Goal: Task Accomplishment & Management: Use online tool/utility

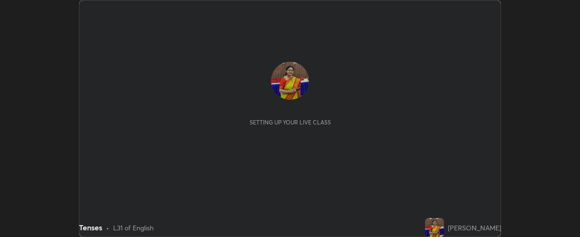
scroll to position [237, 579]
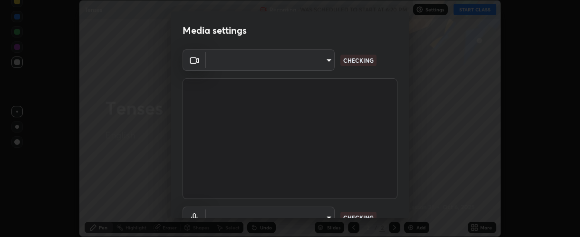
type input "37ff3dccddb3ae812b87417f3f546ef35516c4b54d471f30ebd420330c5d8ca5"
type input "communications"
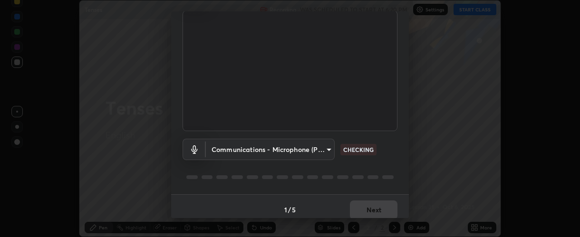
scroll to position [74, 0]
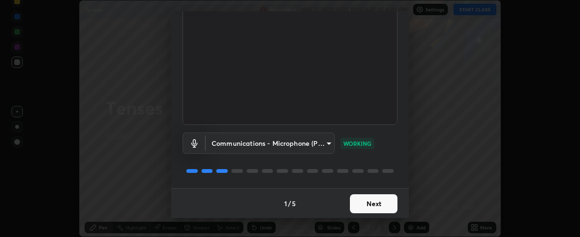
click at [367, 202] on button "Next" at bounding box center [374, 203] width 48 height 19
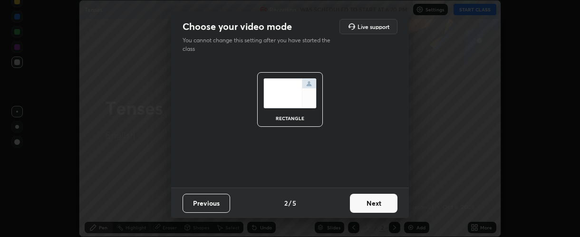
click at [368, 204] on button "Next" at bounding box center [374, 203] width 48 height 19
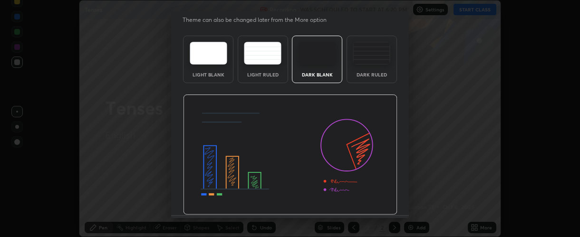
scroll to position [48, 0]
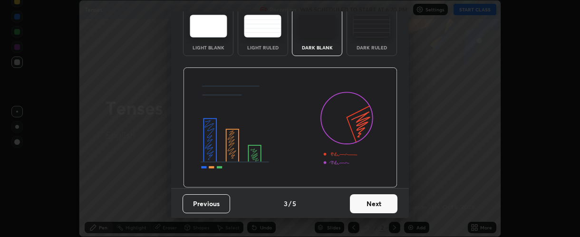
click at [366, 201] on button "Next" at bounding box center [374, 203] width 48 height 19
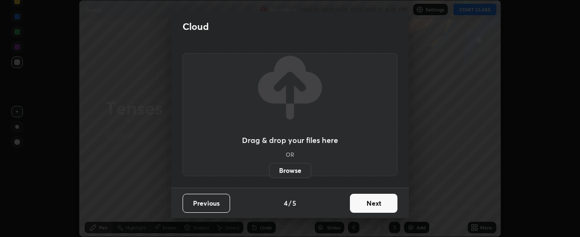
scroll to position [0, 0]
click at [372, 202] on button "Next" at bounding box center [374, 203] width 48 height 19
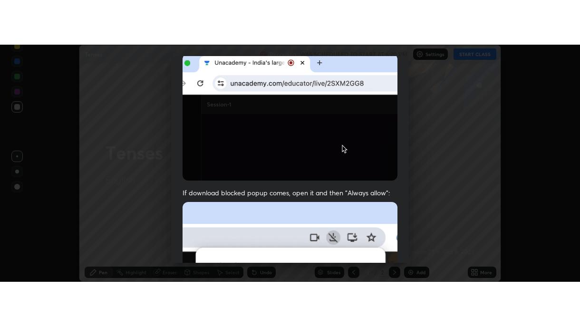
scroll to position [268, 0]
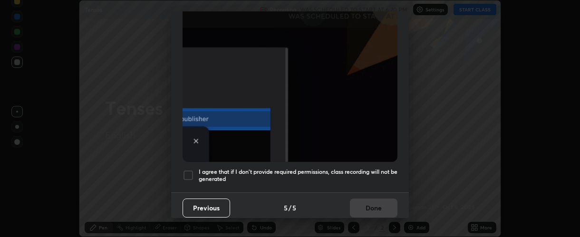
click at [189, 170] on div at bounding box center [187, 175] width 11 height 11
click at [367, 201] on button "Done" at bounding box center [374, 208] width 48 height 19
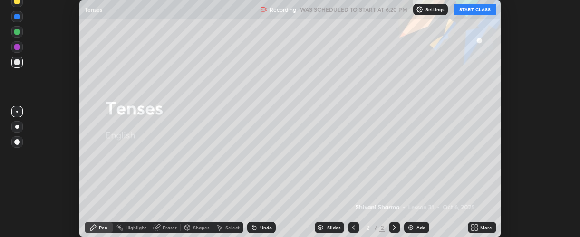
click at [477, 11] on button "START CLASS" at bounding box center [474, 9] width 43 height 11
click at [472, 225] on icon at bounding box center [472, 226] width 2 height 2
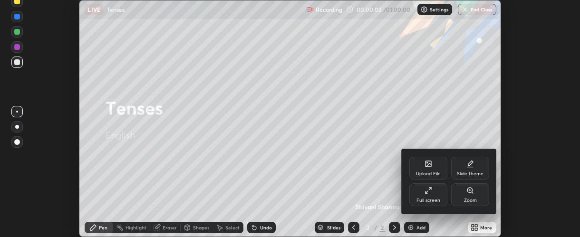
click at [430, 198] on div "Full screen" at bounding box center [428, 200] width 24 height 5
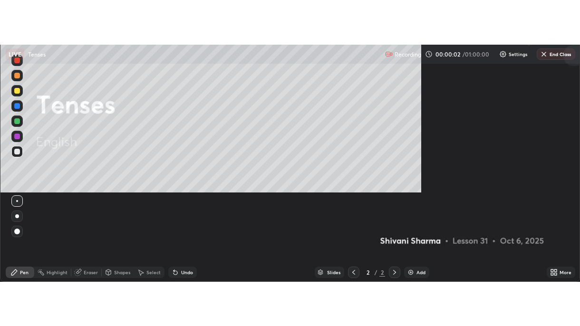
scroll to position [326, 580]
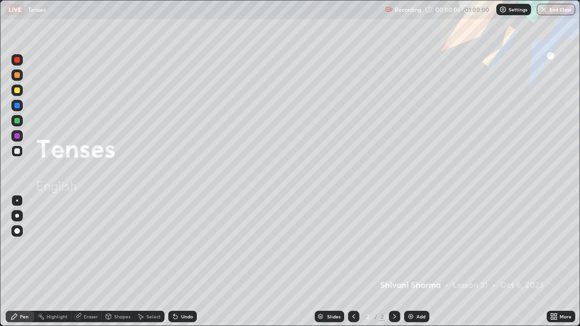
click at [409, 237] on img at bounding box center [411, 317] width 8 height 8
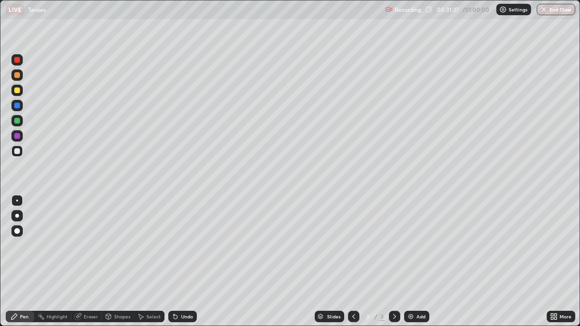
click at [10, 237] on div at bounding box center [17, 250] width 15 height 114
click at [408, 237] on img at bounding box center [411, 317] width 8 height 8
click at [171, 237] on icon at bounding box center [175, 317] width 8 height 8
click at [551, 10] on button "End Class" at bounding box center [555, 9] width 38 height 11
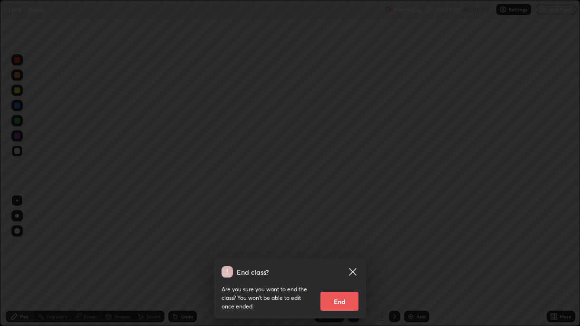
click at [339, 237] on button "End" at bounding box center [339, 301] width 38 height 19
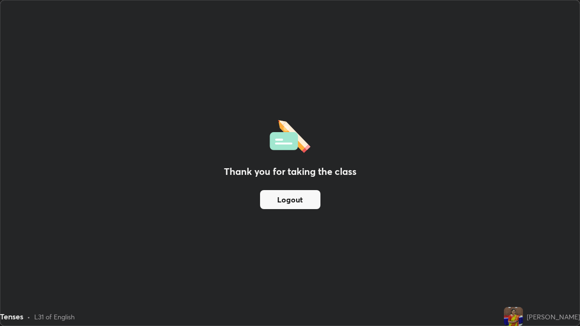
click at [296, 200] on button "Logout" at bounding box center [290, 199] width 60 height 19
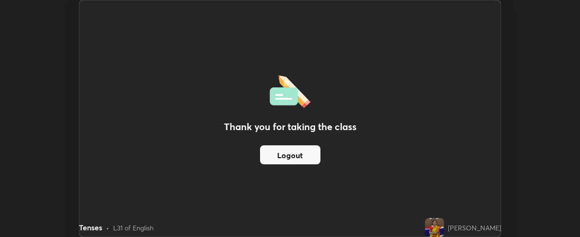
scroll to position [47267, 46925]
